Goal: Find contact information: Find contact information

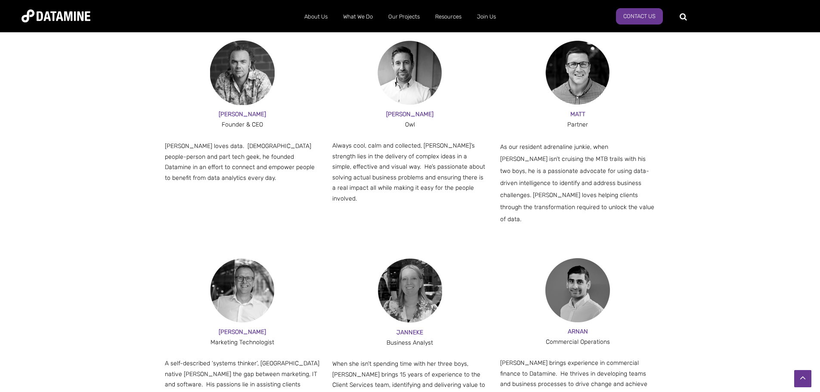
scroll to position [517, 0]
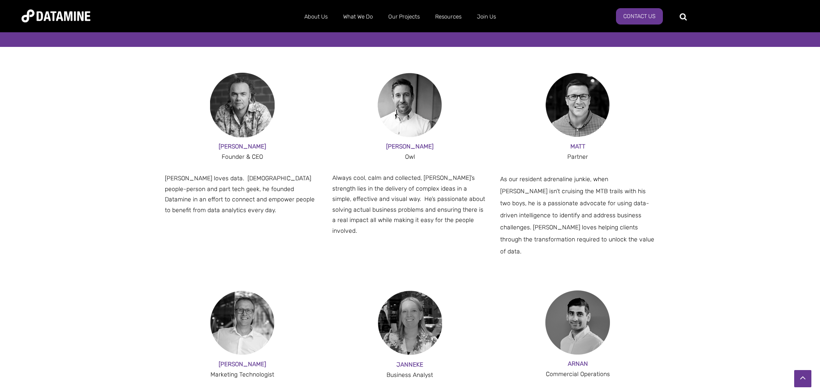
click at [578, 148] on span "MATT" at bounding box center [577, 146] width 15 height 7
click at [579, 113] on img at bounding box center [577, 105] width 65 height 65
click at [583, 158] on span "Partner" at bounding box center [577, 156] width 21 height 7
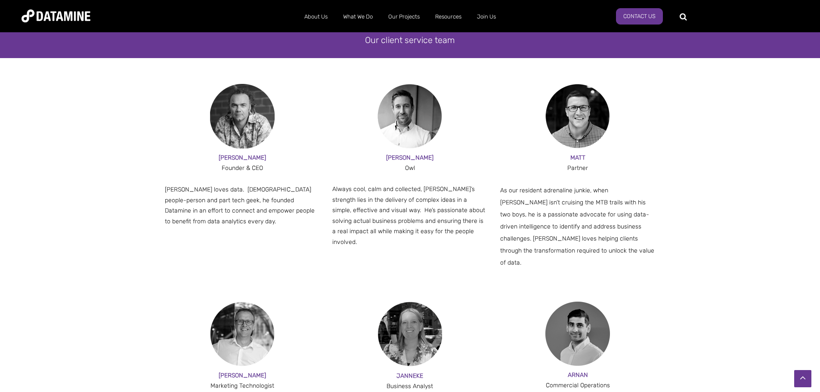
scroll to position [473, 0]
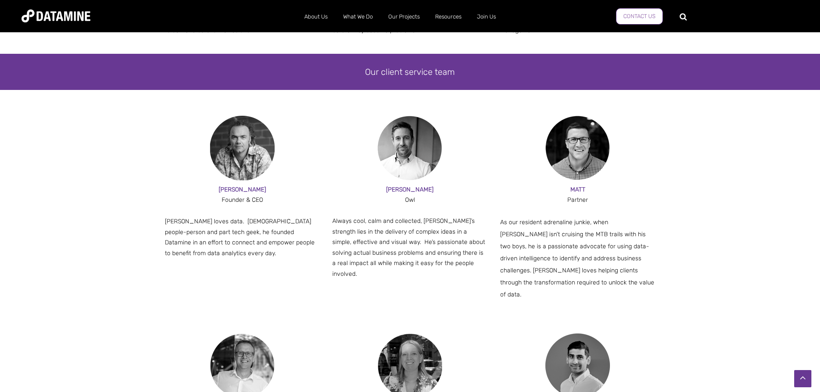
click at [643, 21] on link "Contact Us" at bounding box center [639, 16] width 47 height 16
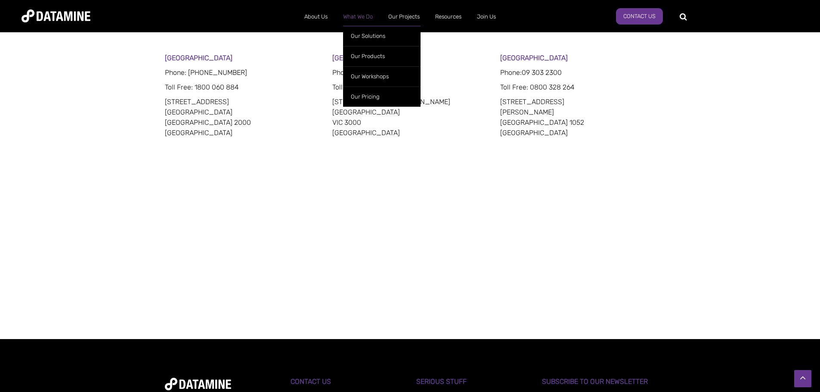
scroll to position [291, 0]
